Goal: Transaction & Acquisition: Download file/media

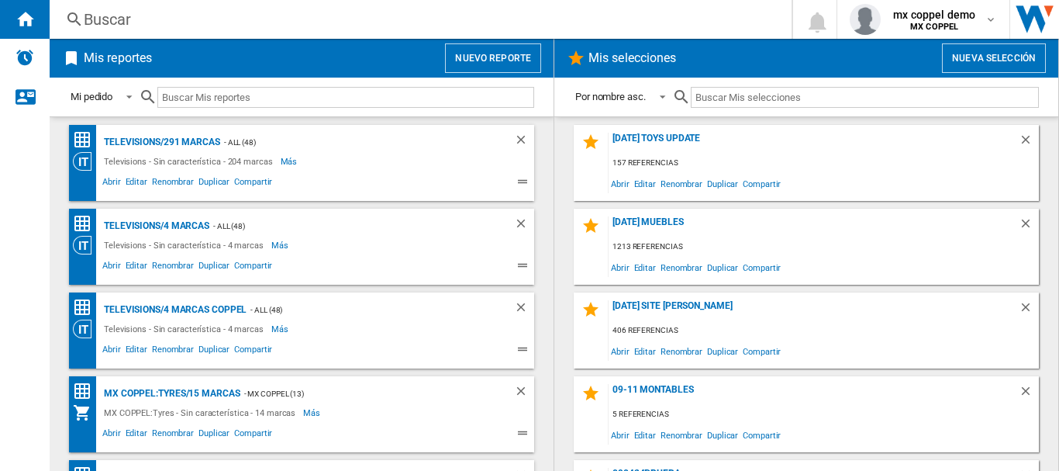
click at [458, 51] on button "Nuevo reporte" at bounding box center [493, 57] width 96 height 29
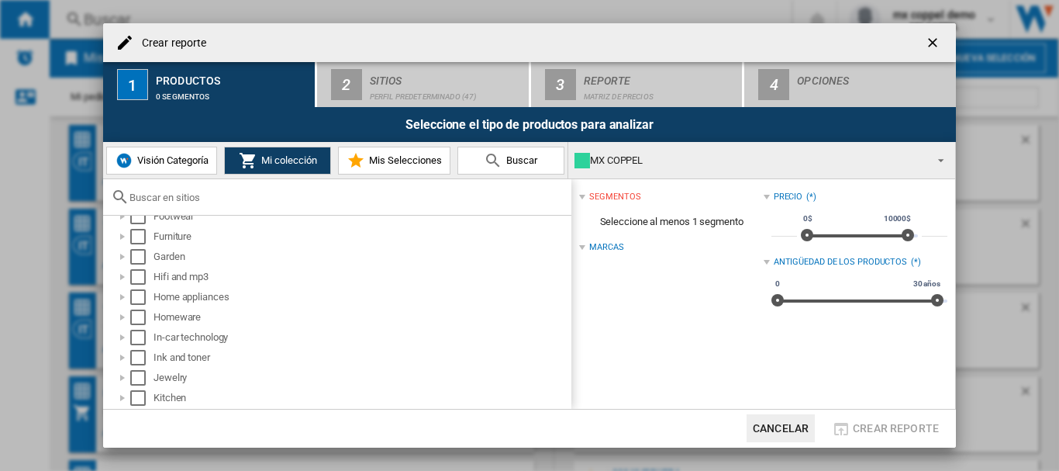
scroll to position [310, 0]
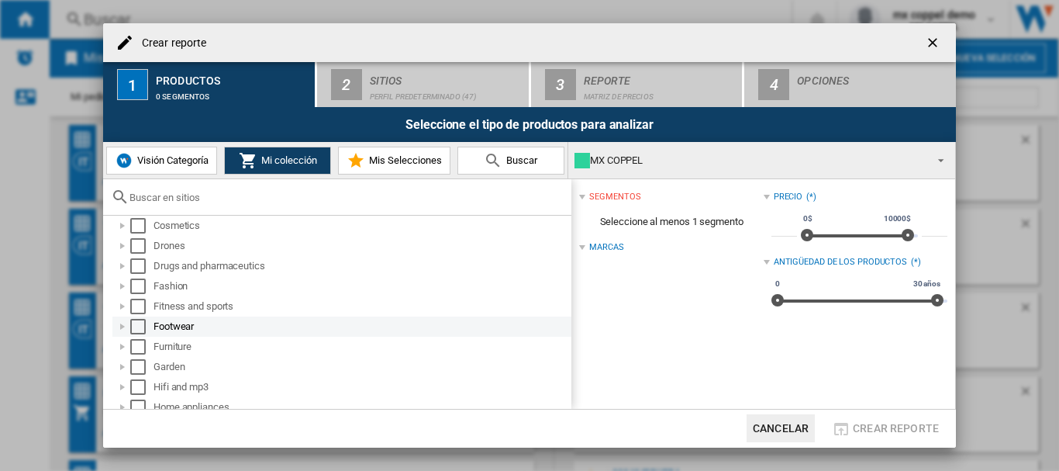
click at [138, 322] on div "Select" at bounding box center [138, 327] width 16 height 16
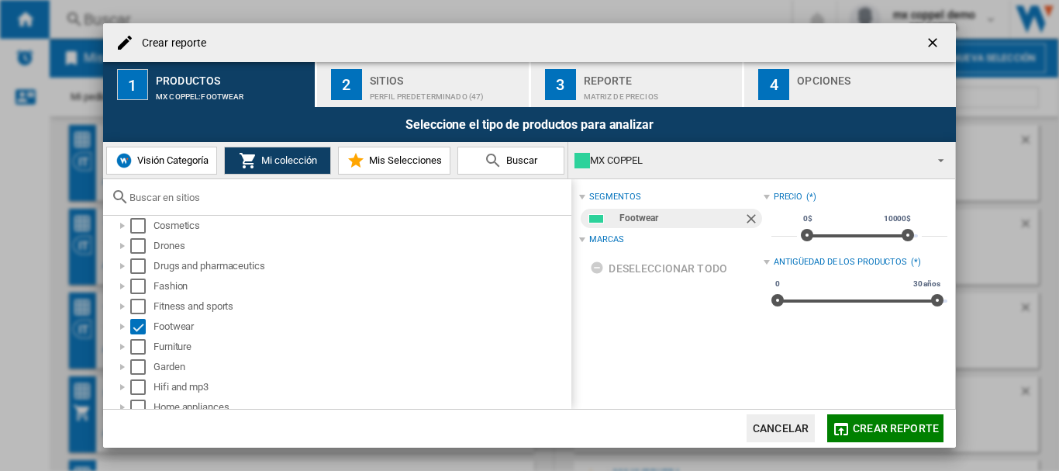
click at [382, 53] on div "Crear reporte" at bounding box center [529, 42] width 853 height 39
click at [388, 79] on div "Sitios" at bounding box center [446, 76] width 153 height 16
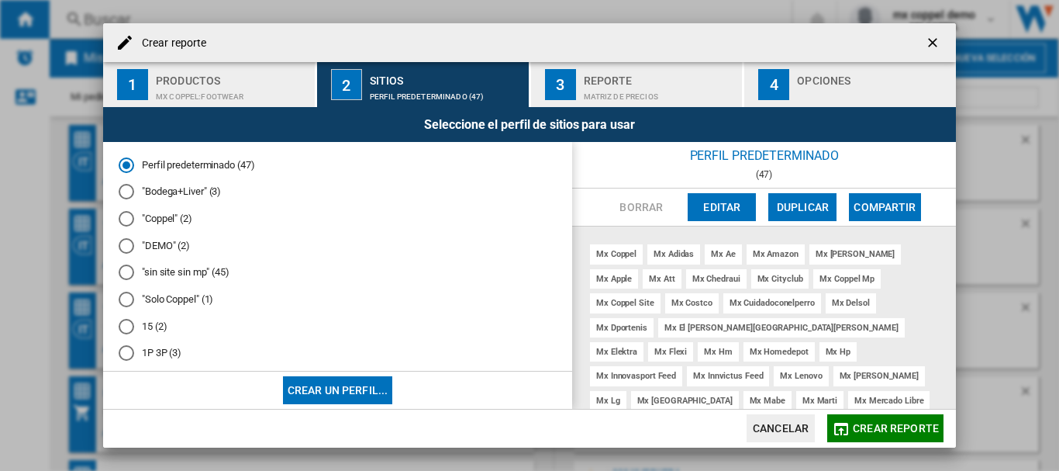
click at [178, 295] on md-radio-button ""Solo Coppel" (1)" at bounding box center [338, 299] width 438 height 15
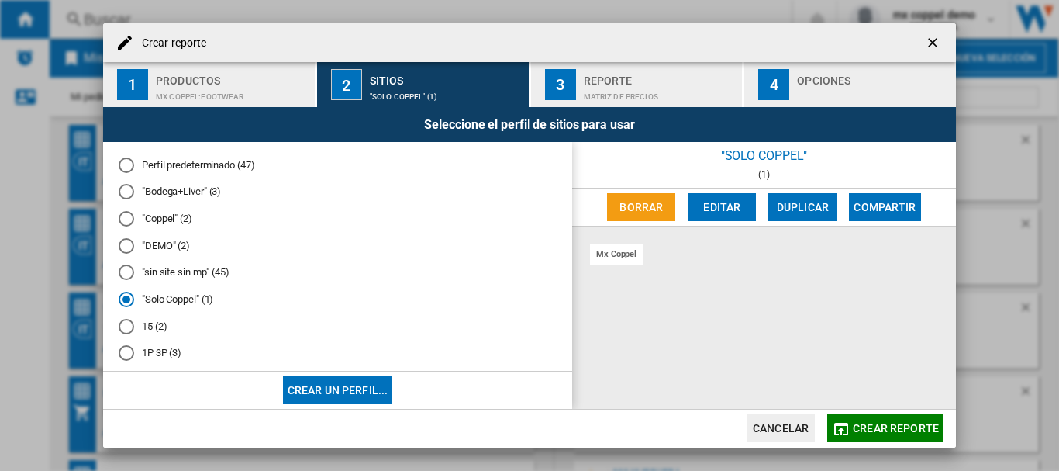
click at [850, 423] on md-icon "button" at bounding box center [841, 428] width 19 height 19
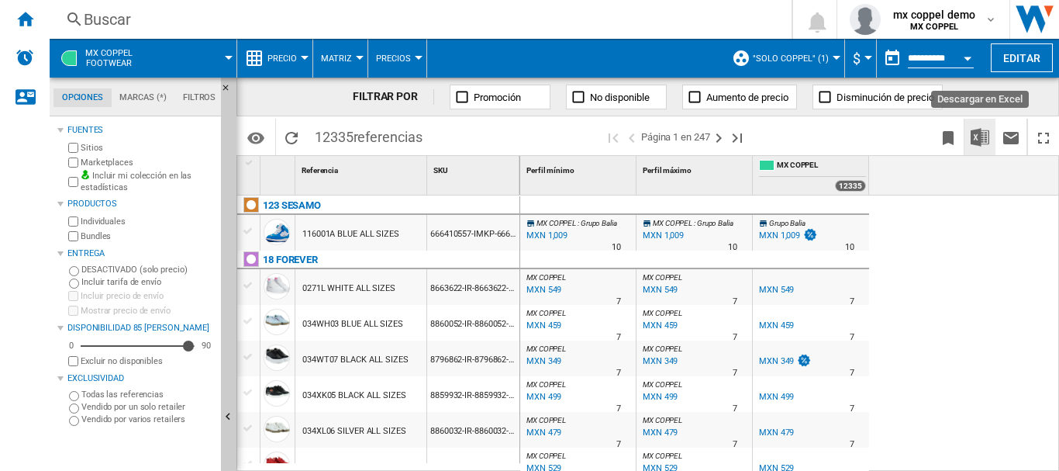
click at [978, 139] on img "Descargar en Excel" at bounding box center [980, 137] width 19 height 19
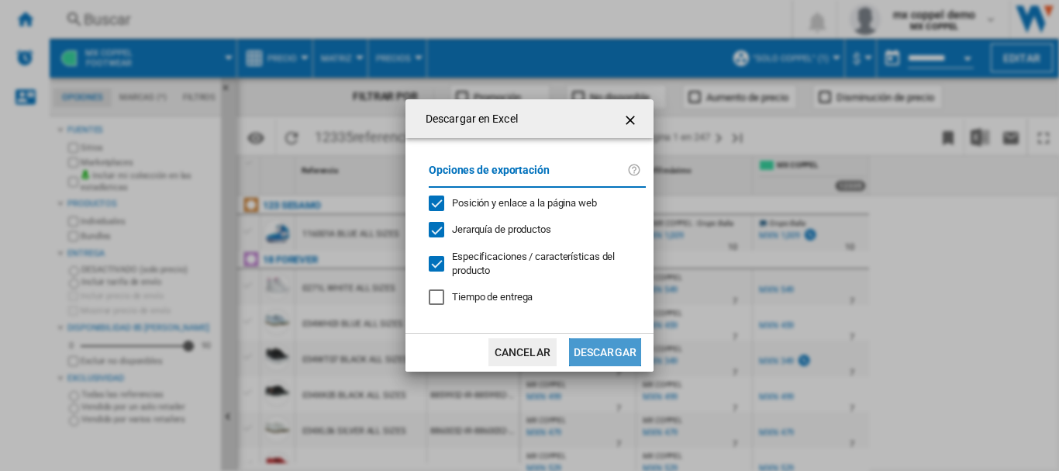
click at [623, 355] on button "Descargar" at bounding box center [605, 352] width 72 height 28
